Goal: Find specific page/section: Find specific page/section

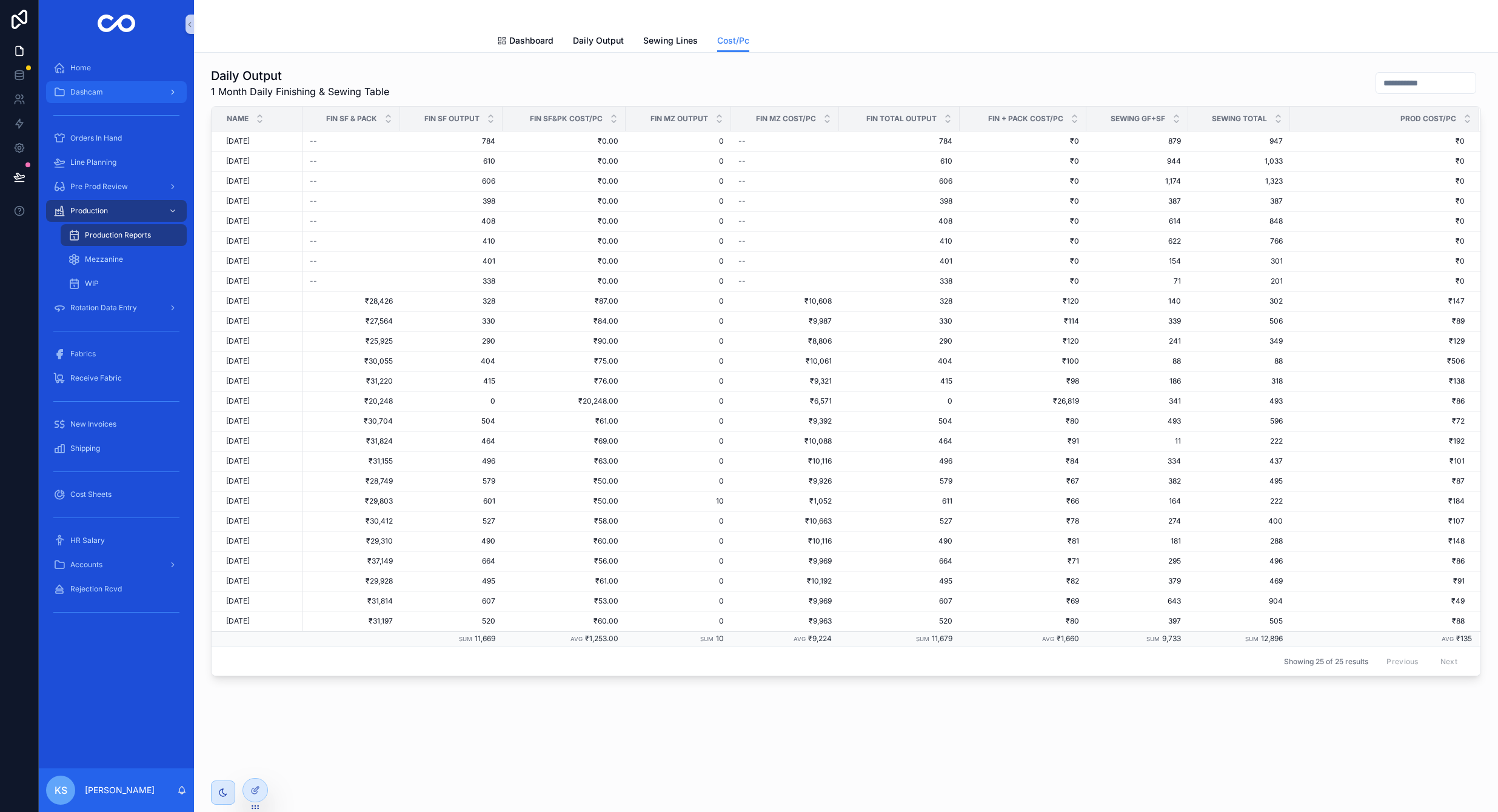
click at [78, 85] on div "Dashcam" at bounding box center [117, 92] width 126 height 19
